Goal: Transaction & Acquisition: Purchase product/service

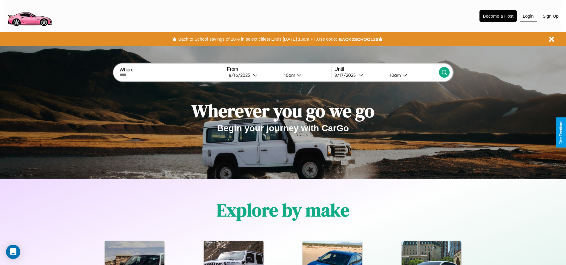
click at [528, 16] on button "Login" at bounding box center [528, 15] width 17 height 11
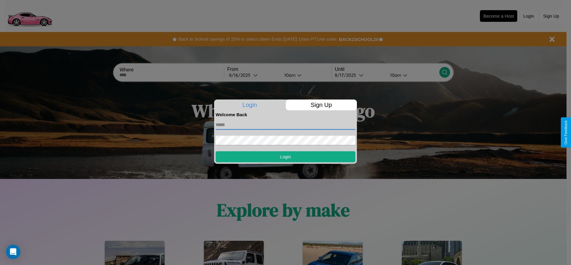
click at [285, 124] on input "text" at bounding box center [286, 125] width 140 height 10
type input "**********"
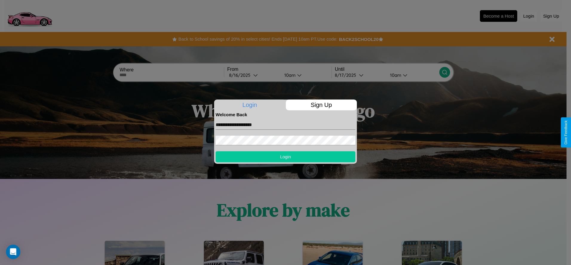
click at [285, 156] on button "Login" at bounding box center [286, 156] width 140 height 11
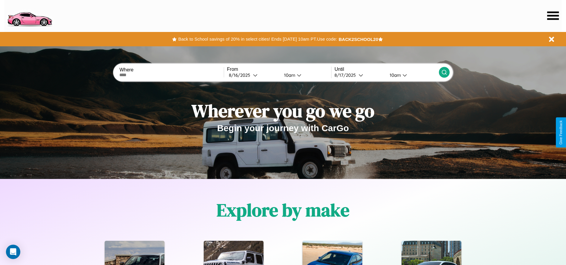
click at [553, 16] on icon at bounding box center [553, 15] width 12 height 8
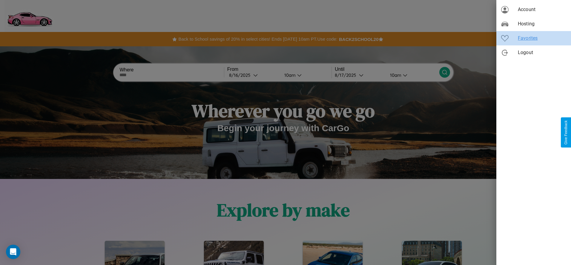
click at [533, 38] on span "Favorites" at bounding box center [542, 38] width 48 height 7
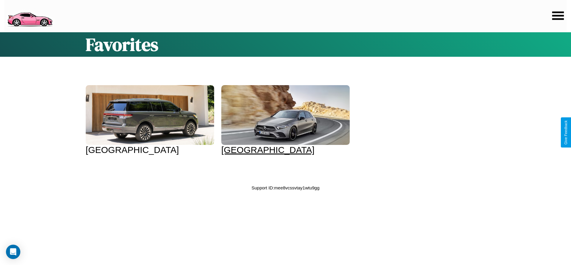
click at [279, 120] on div at bounding box center [285, 115] width 128 height 60
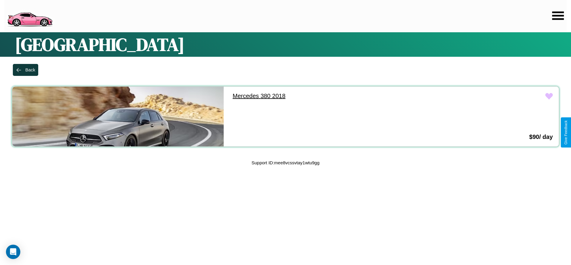
click at [330, 96] on link "Mercedes 380 2018" at bounding box center [332, 96] width 211 height 19
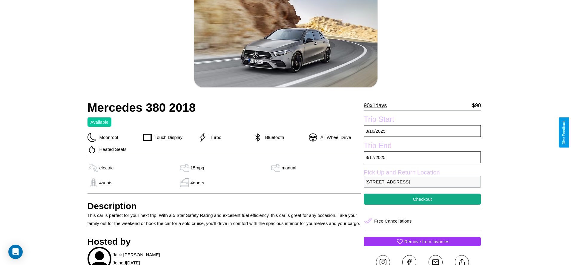
scroll to position [46, 0]
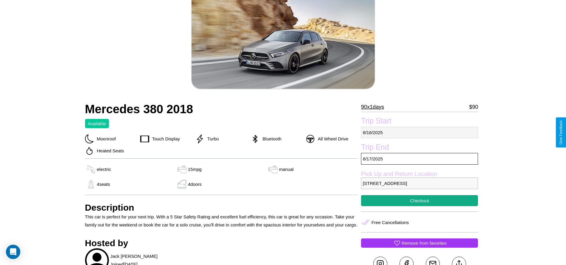
click at [420, 132] on p "8 / 16 / 2025" at bounding box center [419, 133] width 117 height 12
select select "*"
select select "****"
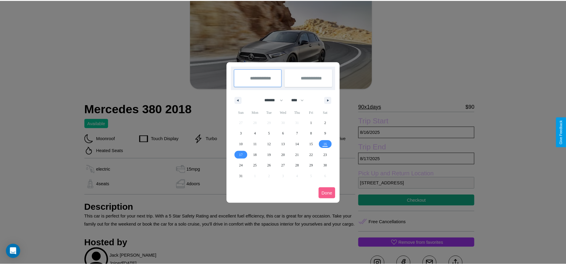
scroll to position [0, 0]
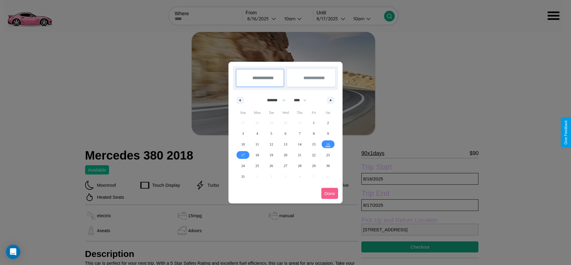
click at [262, 19] on div at bounding box center [285, 132] width 571 height 265
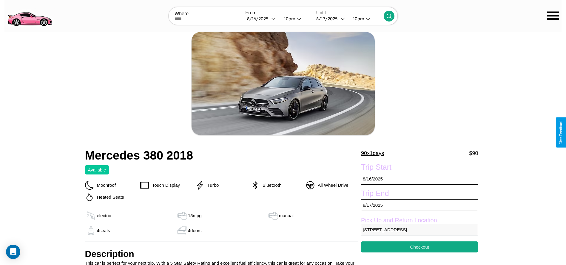
scroll to position [21, 0]
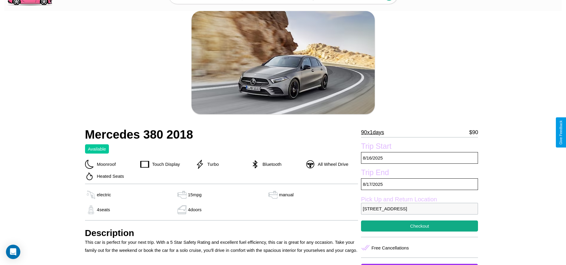
click at [375, 132] on p "90 x 1 days" at bounding box center [372, 132] width 23 height 10
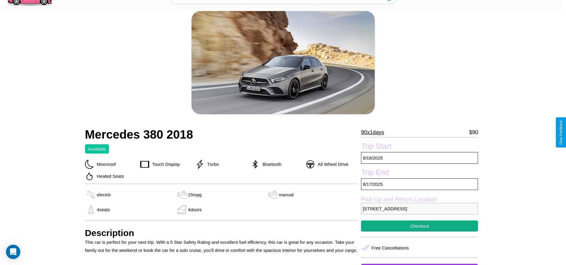
click at [375, 132] on p "90 x 1 days" at bounding box center [372, 132] width 23 height 10
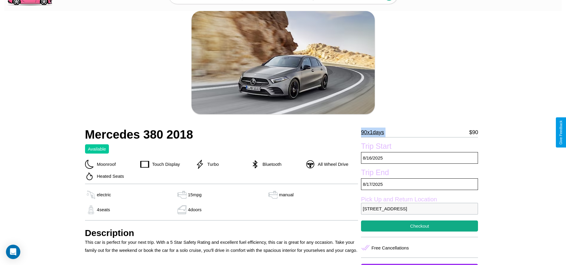
click at [375, 132] on p "90 x 1 days" at bounding box center [372, 132] width 23 height 10
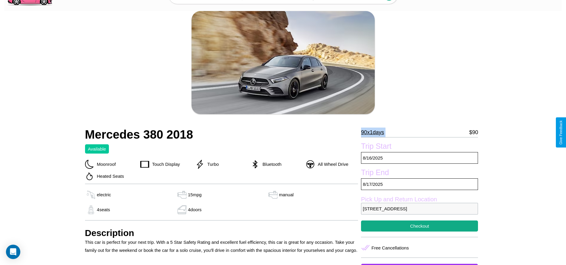
click at [375, 132] on p "90 x 1 days" at bounding box center [372, 132] width 23 height 10
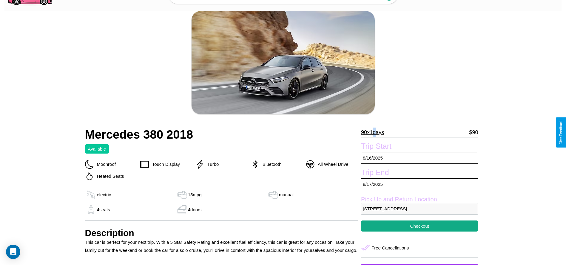
click at [375, 132] on p "90 x 1 days" at bounding box center [372, 132] width 23 height 10
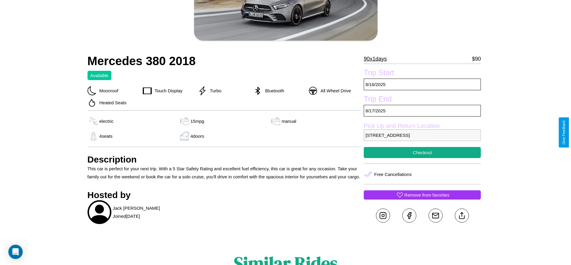
scroll to position [114, 0]
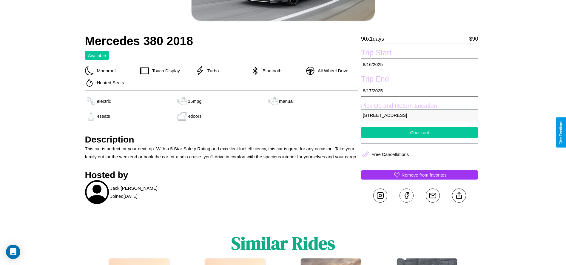
click at [420, 132] on button "Checkout" at bounding box center [419, 132] width 117 height 11
